Goal: Information Seeking & Learning: Learn about a topic

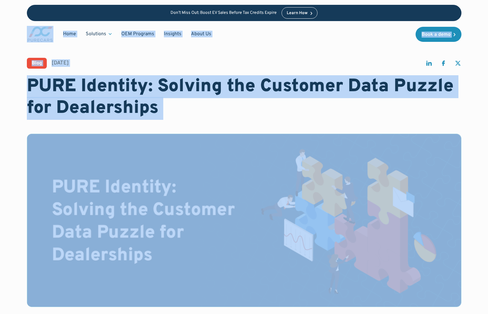
drag, startPoint x: 20, startPoint y: 22, endPoint x: 319, endPoint y: 169, distance: 332.9
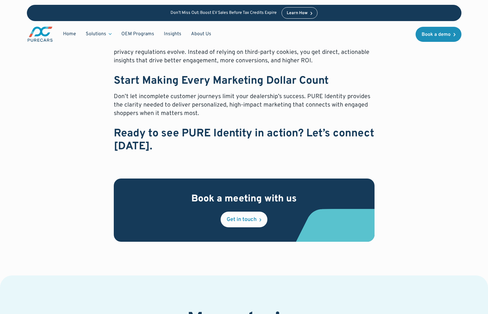
scroll to position [488, 0]
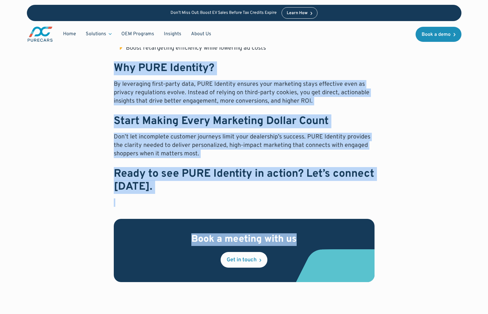
drag, startPoint x: 414, startPoint y: 265, endPoint x: 106, endPoint y: 69, distance: 364.9
click at [103, 66] on div "In [DATE] digital landscape, shoppers don’t follow a straight path to purchase.…" at bounding box center [244, 62] width 434 height 439
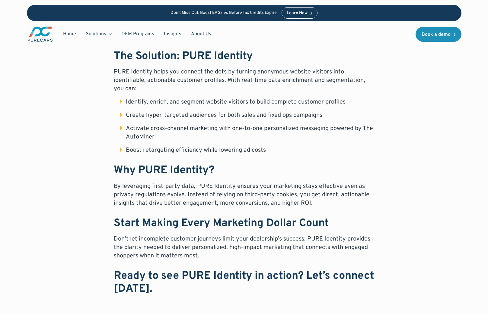
click at [240, 120] on ul "Identify, enrich, and segment website visitors to build complete customer profi…" at bounding box center [244, 126] width 260 height 57
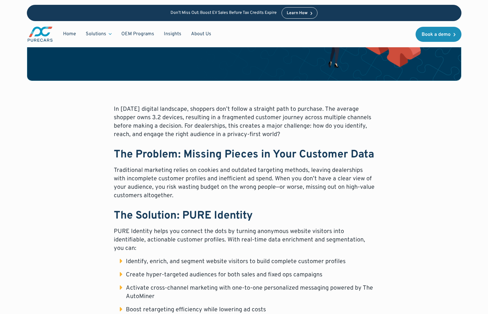
scroll to position [223, 0]
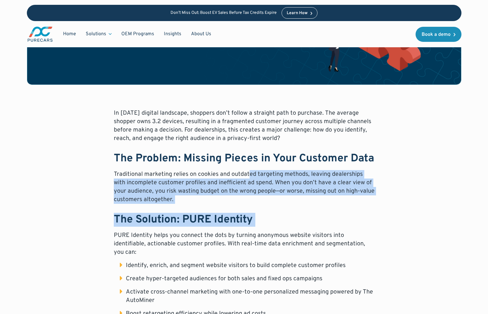
drag, startPoint x: 376, startPoint y: 232, endPoint x: 248, endPoint y: 172, distance: 141.6
click at [250, 173] on p "Traditional marketing relies on cookies and outdated targeting methods, leaving…" at bounding box center [244, 187] width 260 height 34
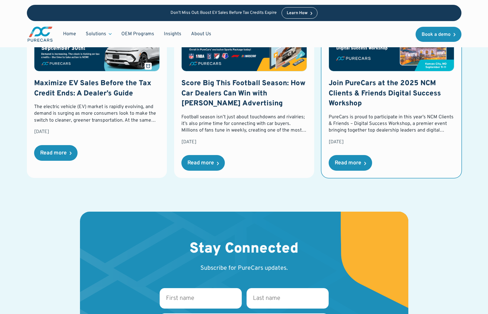
scroll to position [860, 0]
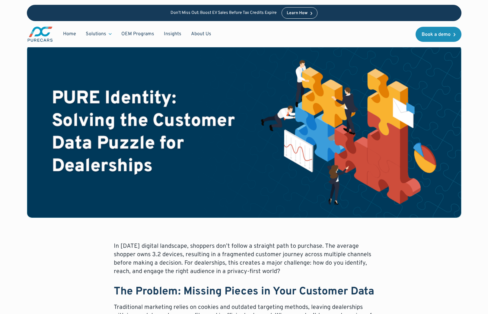
scroll to position [0, 0]
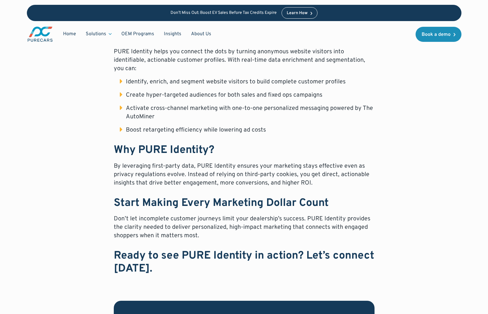
click at [403, 141] on div "In [DATE] digital landscape, shoppers don’t follow a straight path to purchase.…" at bounding box center [244, 144] width 434 height 439
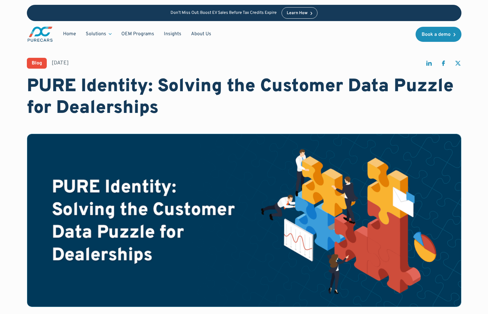
click at [303, 63] on div "Blog [DATE]" at bounding box center [244, 63] width 434 height 11
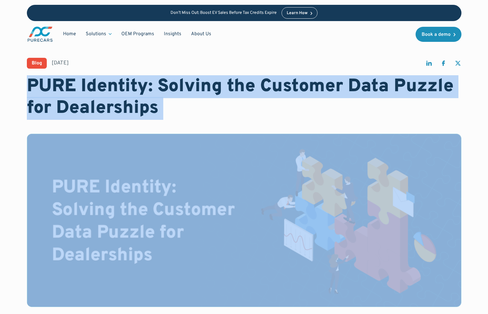
drag, startPoint x: 51, startPoint y: 92, endPoint x: -11, endPoint y: 70, distance: 65.6
click at [0, 70] on html "Don’t Miss Out: Boost EV Sales Before Tax Credits Expire Learn How Home Solutio…" at bounding box center [244, 157] width 488 height 314
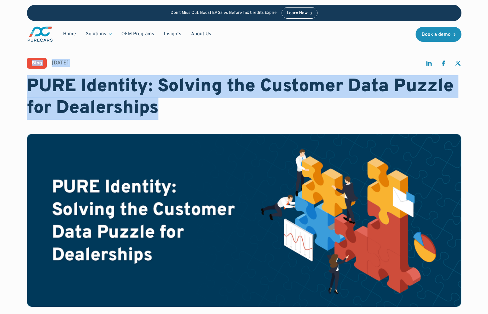
drag, startPoint x: 144, startPoint y: 95, endPoint x: 216, endPoint y: 116, distance: 74.9
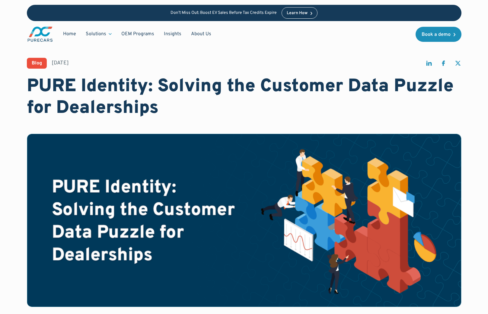
click at [215, 116] on h1 "PURE Identity: Solving the Customer Data Puzzle for Dealerships" at bounding box center [244, 97] width 434 height 43
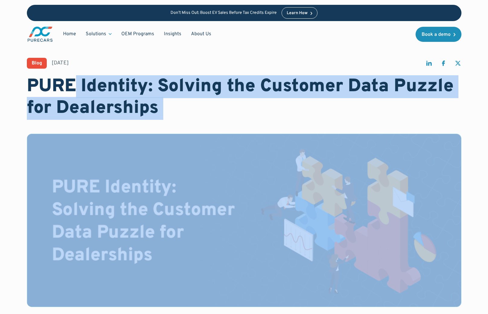
drag, startPoint x: 215, startPoint y: 116, endPoint x: 92, endPoint y: 90, distance: 125.8
click at [79, 87] on h1 "PURE Identity: Solving the Customer Data Puzzle for Dealerships" at bounding box center [244, 97] width 434 height 43
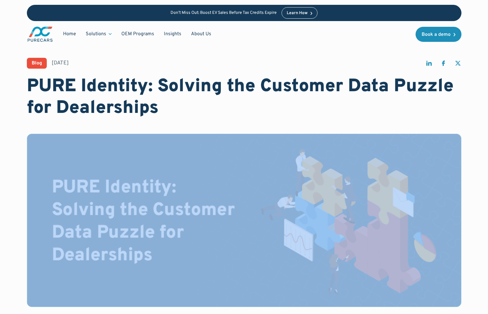
click at [178, 106] on h1 "PURE Identity: Solving the Customer Data Puzzle for Dealerships" at bounding box center [244, 97] width 434 height 43
